Goal: Find specific page/section: Find specific page/section

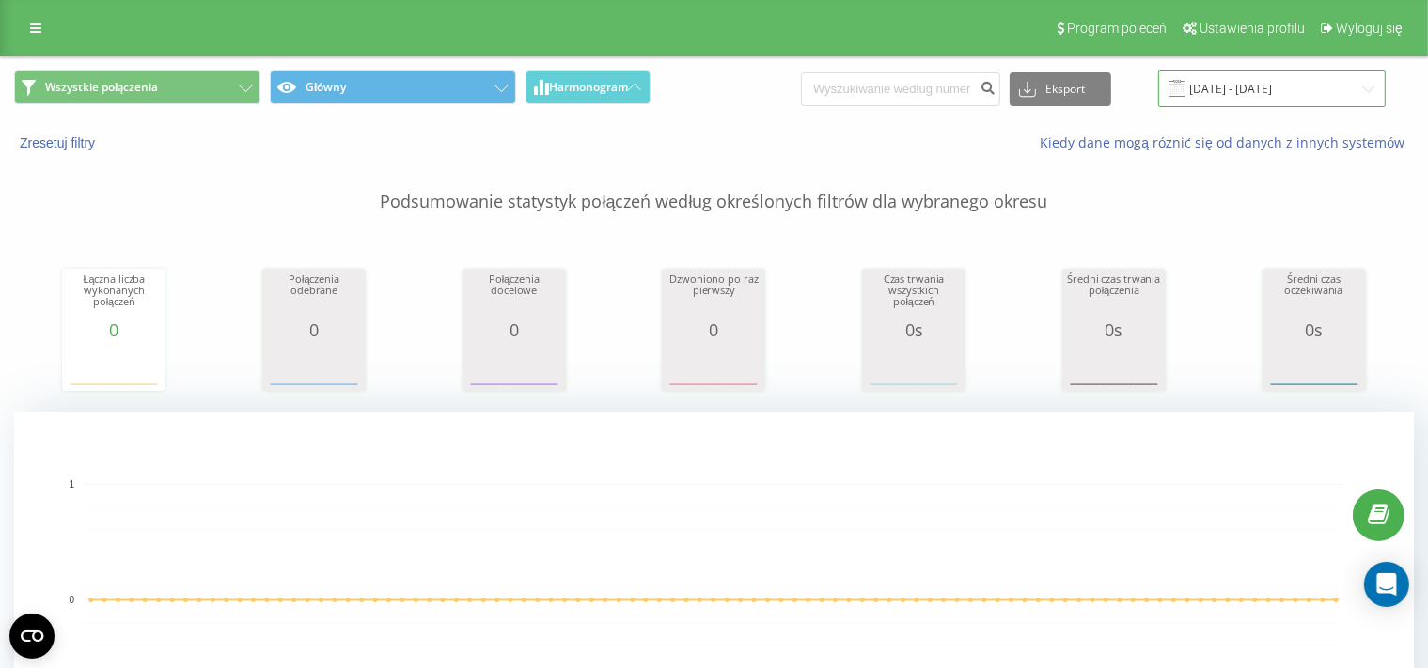
click at [1237, 96] on input "[DATE] - [DATE]" at bounding box center [1271, 88] width 227 height 37
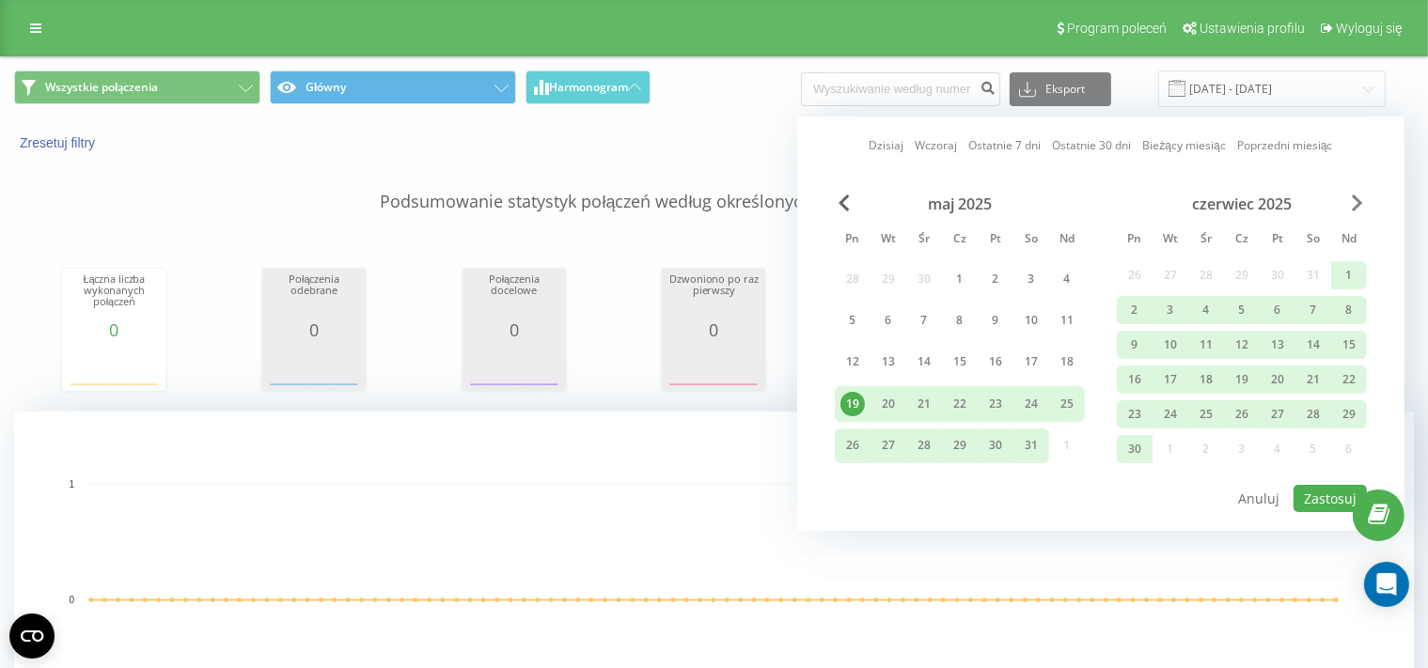
click at [1353, 196] on span "Next Month" at bounding box center [1357, 203] width 11 height 17
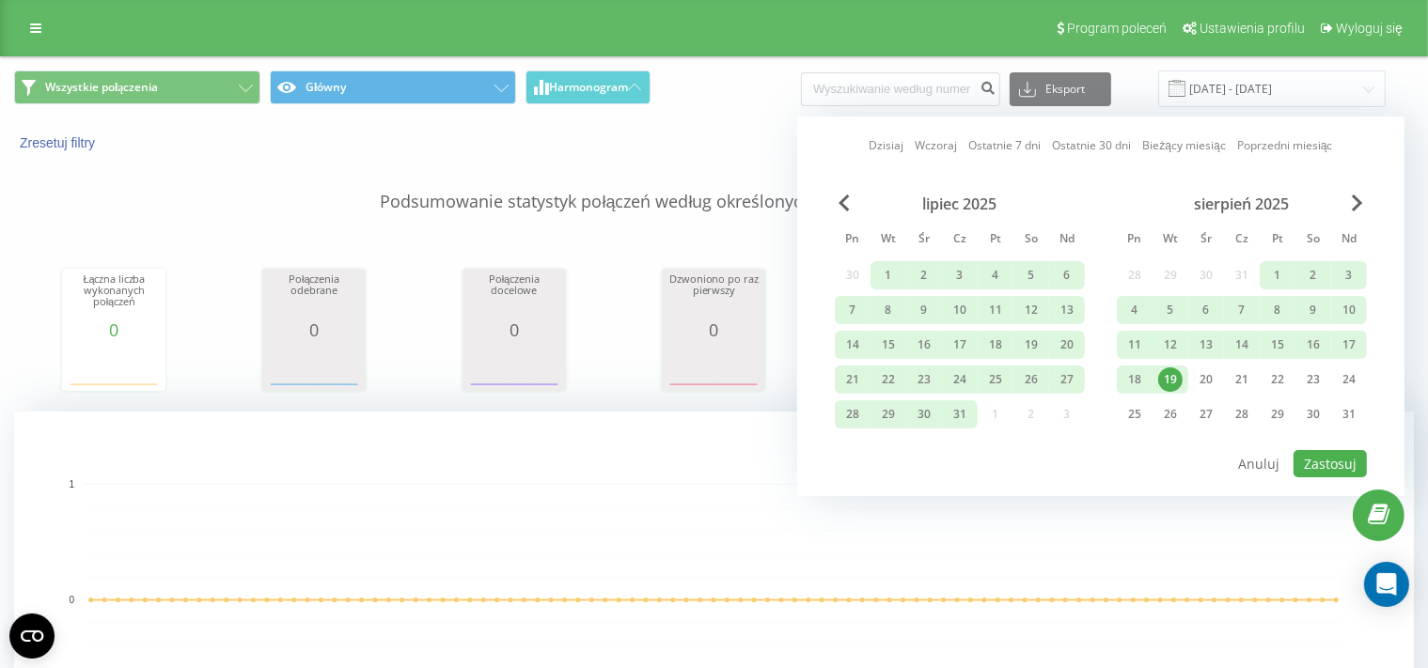
click at [1172, 382] on div "19" at bounding box center [1170, 380] width 24 height 24
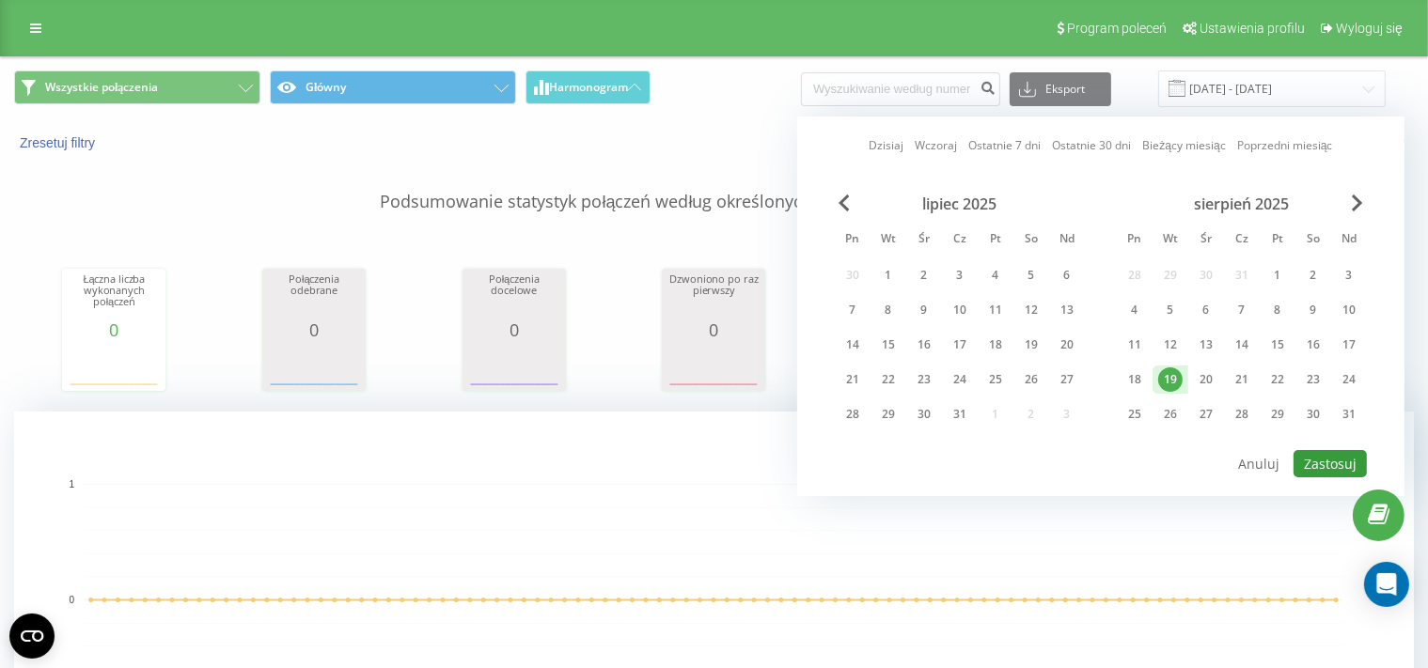
click at [1329, 462] on button "Zastosuj" at bounding box center [1329, 463] width 73 height 27
type input "[DATE] - [DATE]"
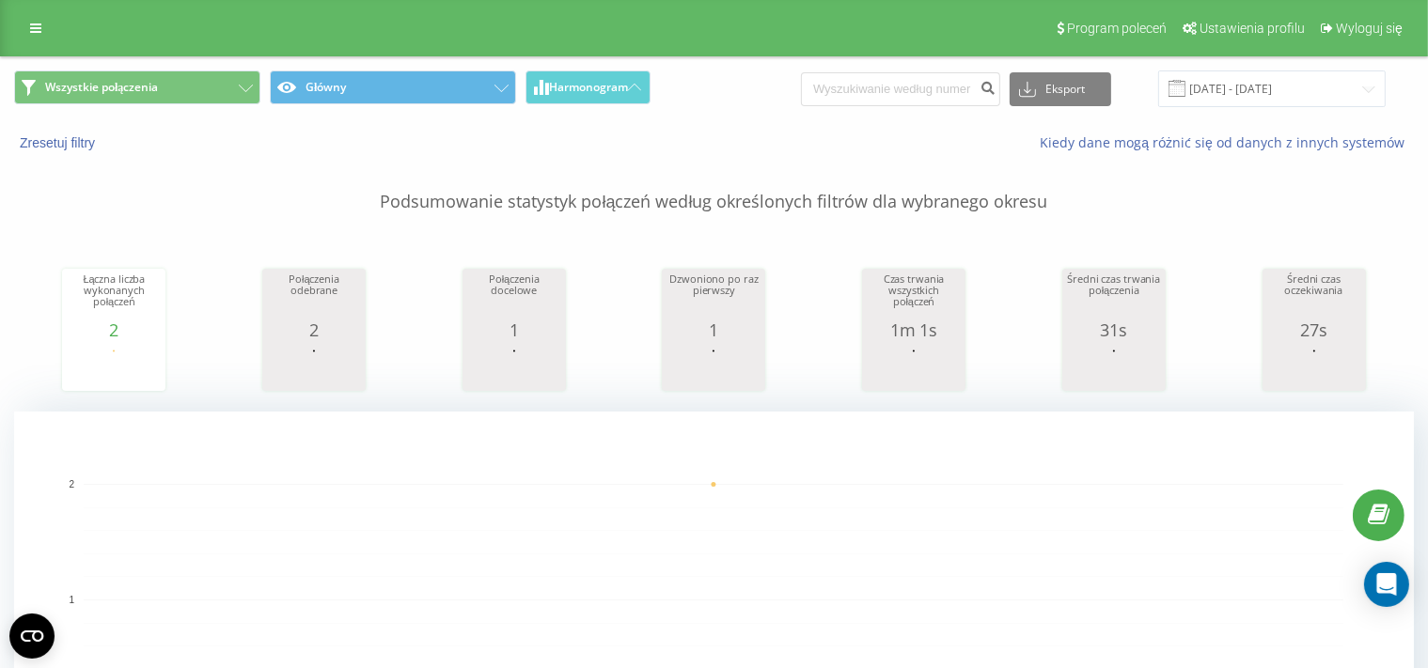
click at [66, 134] on div "Zresetuj filtry" at bounding box center [268, 142] width 535 height 19
click at [62, 145] on button "Zresetuj filtry" at bounding box center [59, 142] width 90 height 17
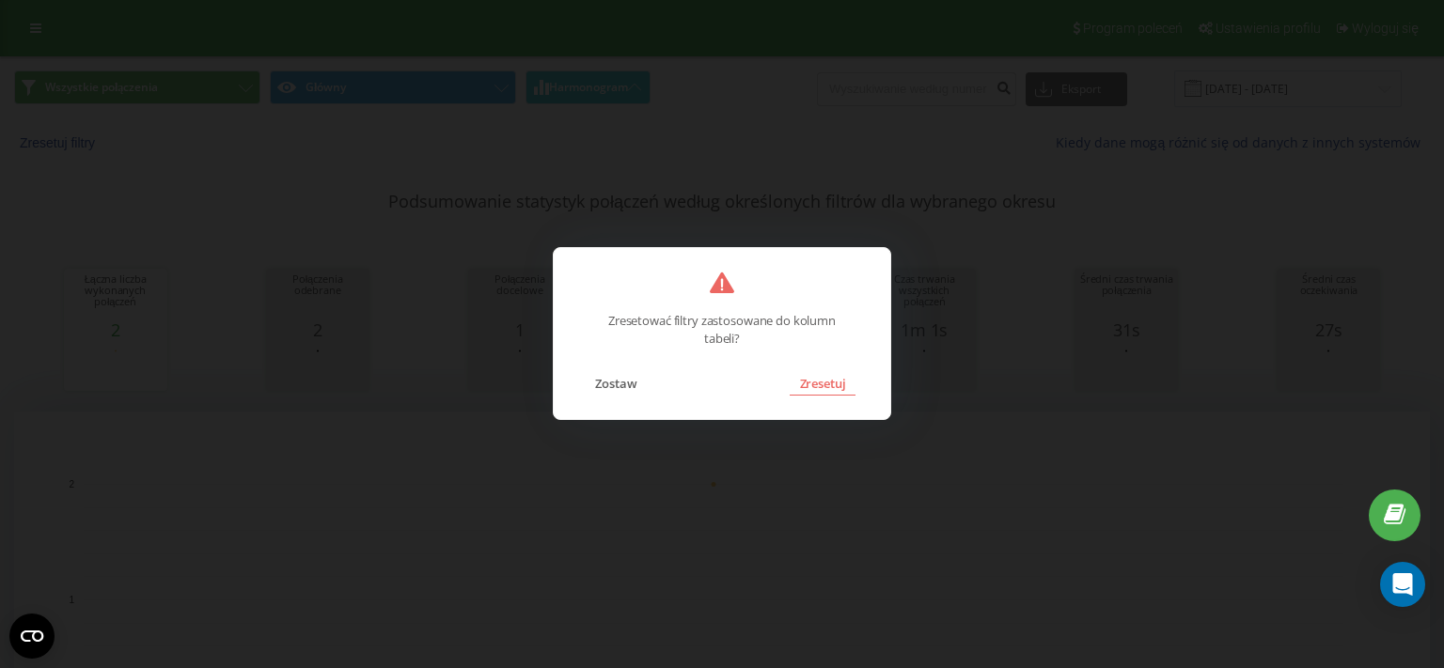
click at [825, 383] on button "Zresetuj" at bounding box center [822, 383] width 65 height 24
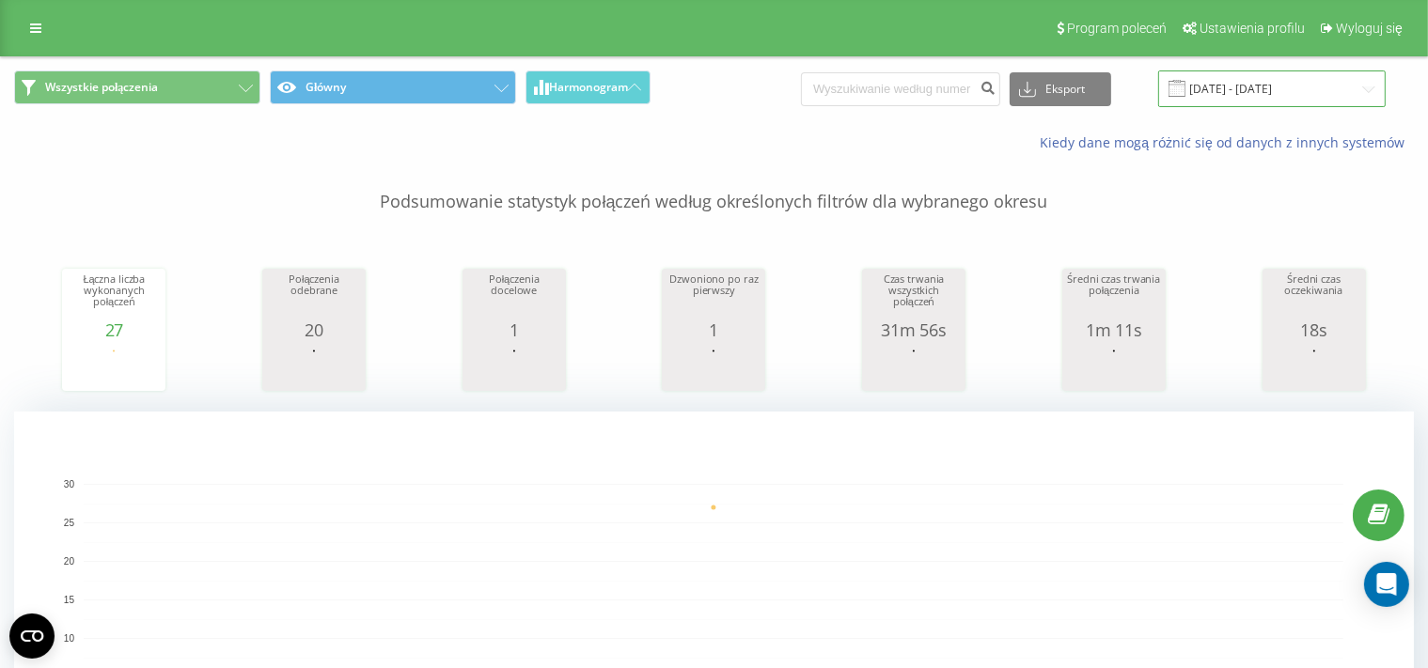
click at [1243, 96] on input "[DATE] - [DATE]" at bounding box center [1271, 88] width 227 height 37
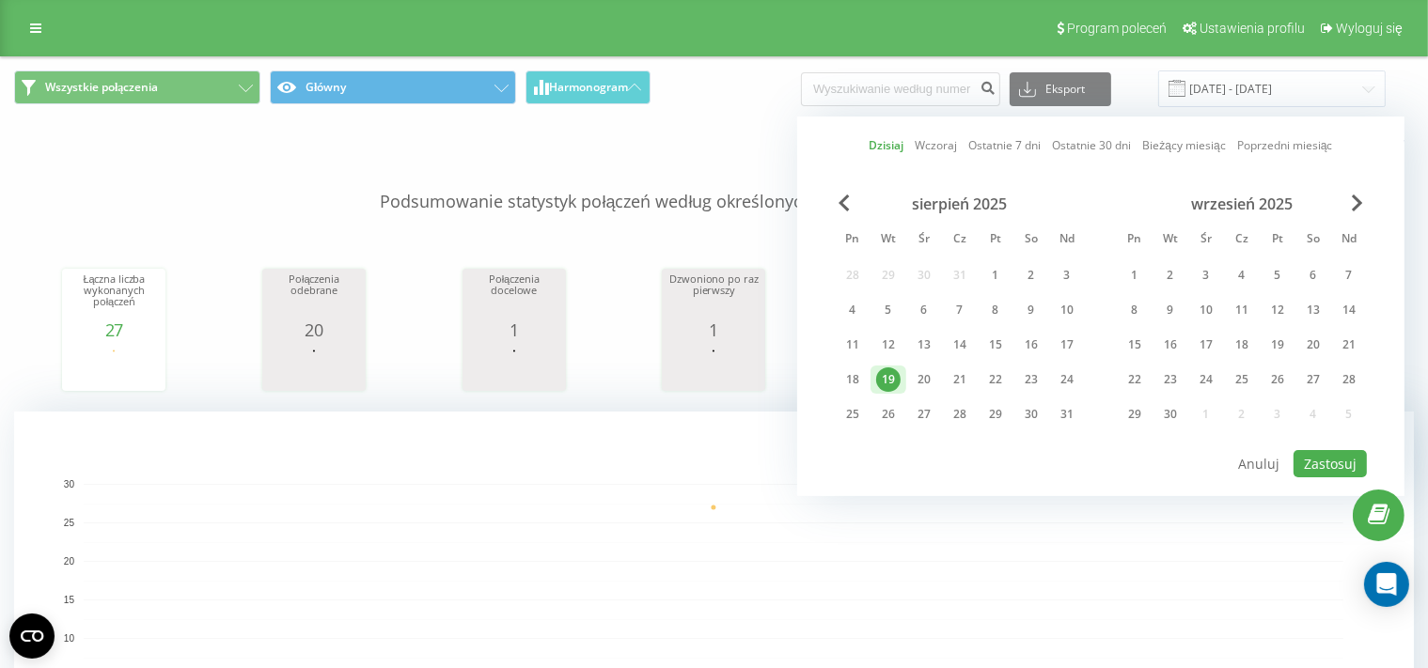
click at [885, 381] on div "19" at bounding box center [888, 380] width 24 height 24
click at [1329, 472] on button "Zastosuj" at bounding box center [1329, 463] width 73 height 27
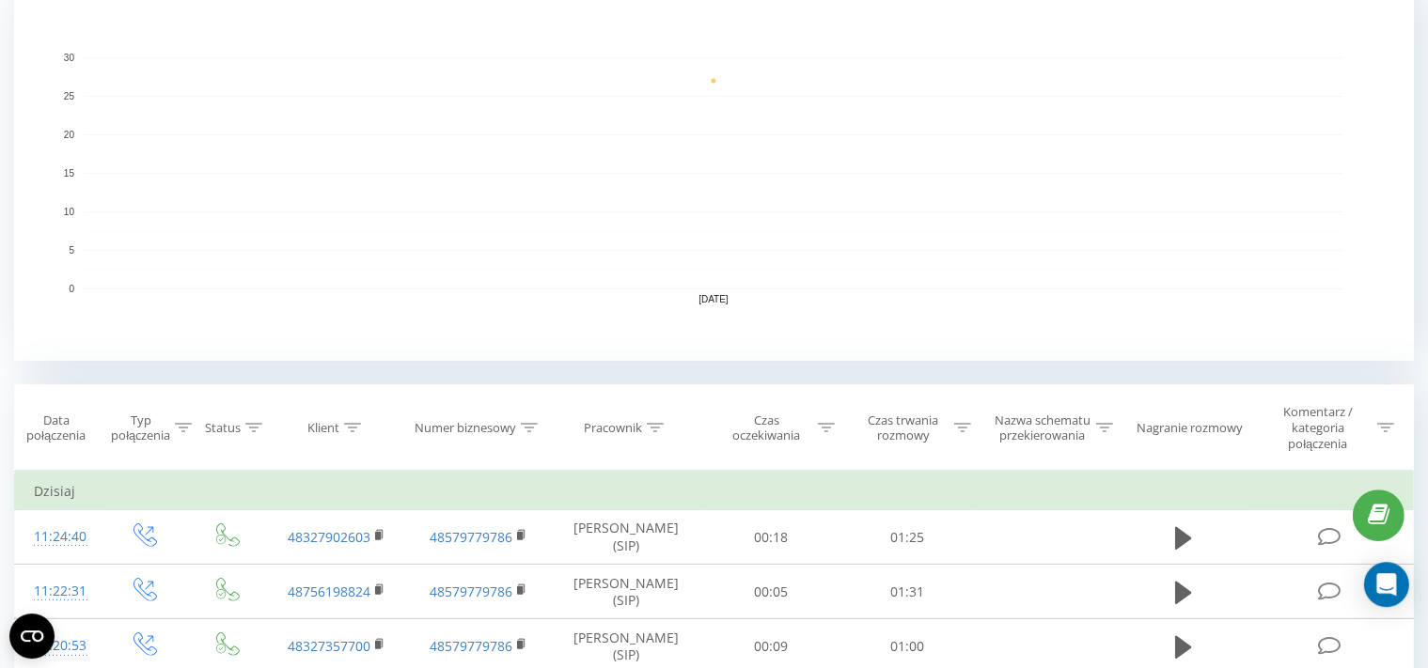
scroll to position [470, 0]
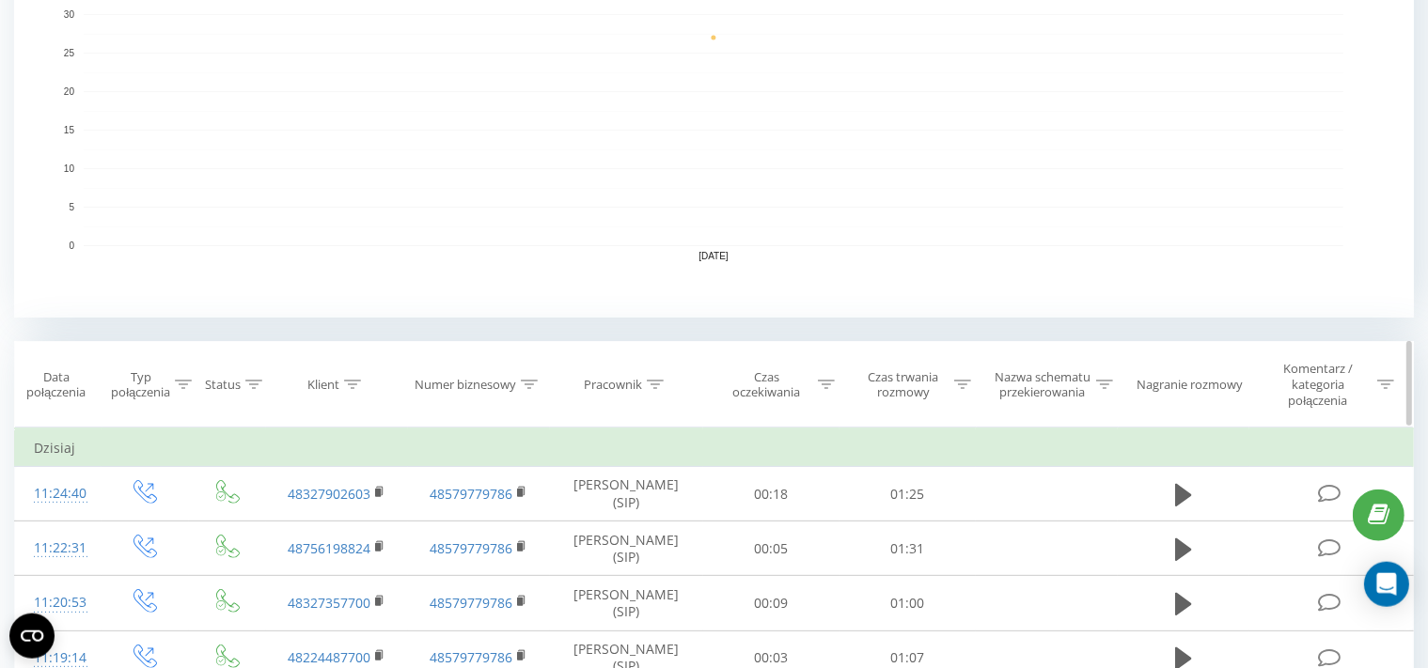
click at [653, 383] on icon at bounding box center [655, 384] width 17 height 9
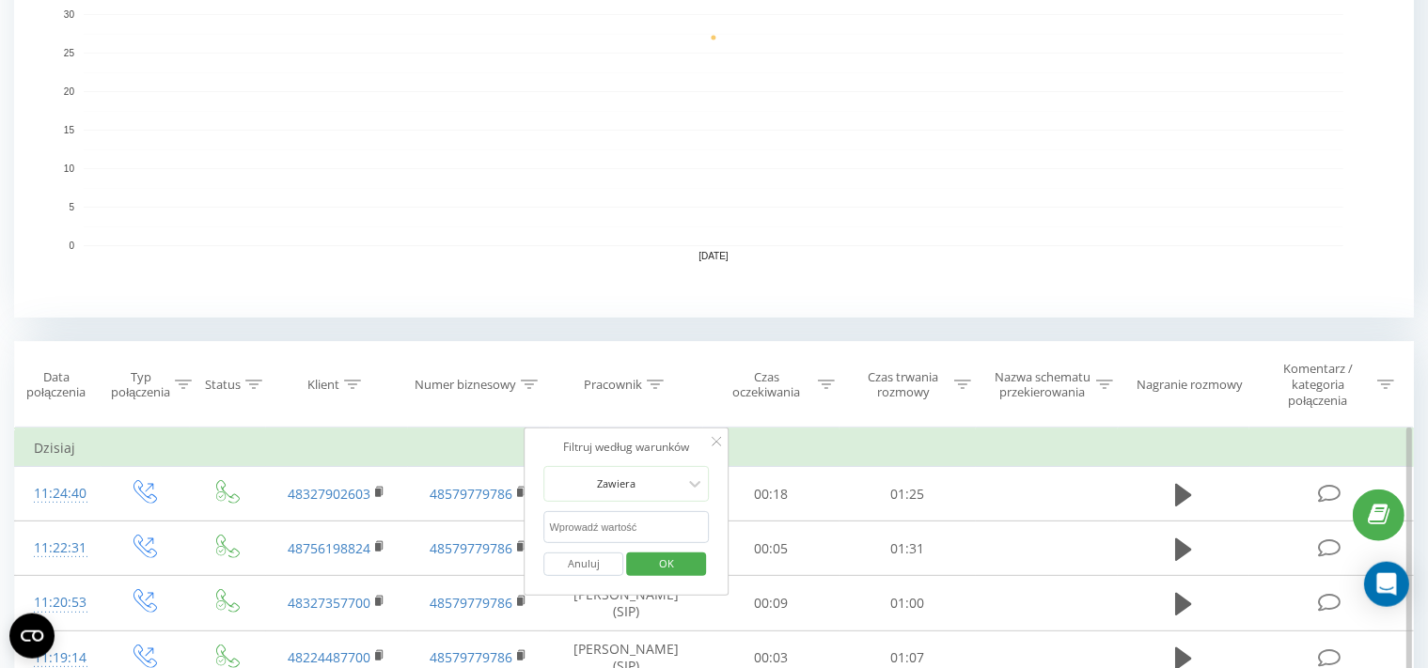
click at [603, 531] on input "text" at bounding box center [626, 527] width 165 height 33
type input "[PERSON_NAME]"
click at [651, 570] on span "OK" at bounding box center [666, 563] width 53 height 29
